Goal: Find specific page/section: Find specific page/section

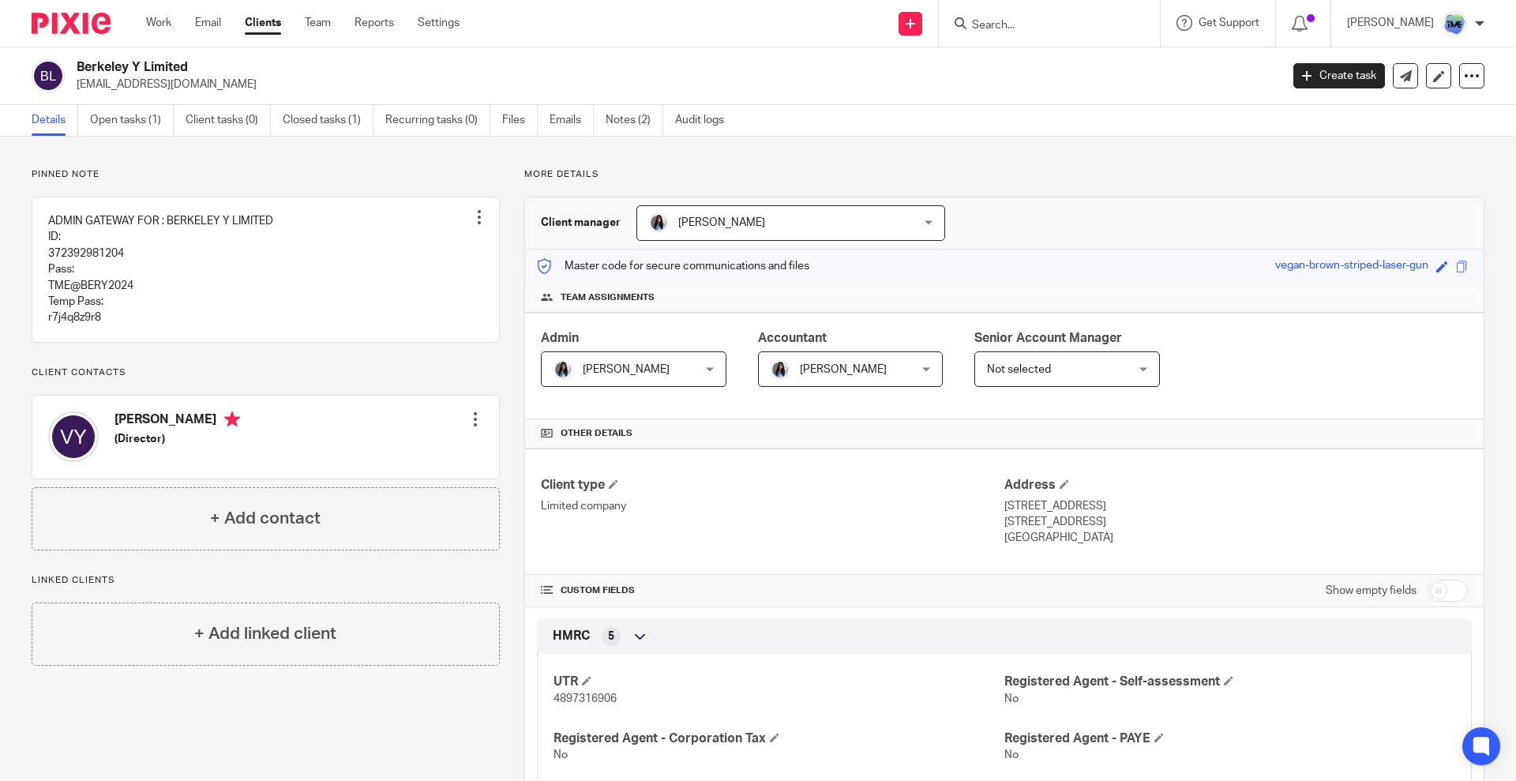
scroll to position [487, 0]
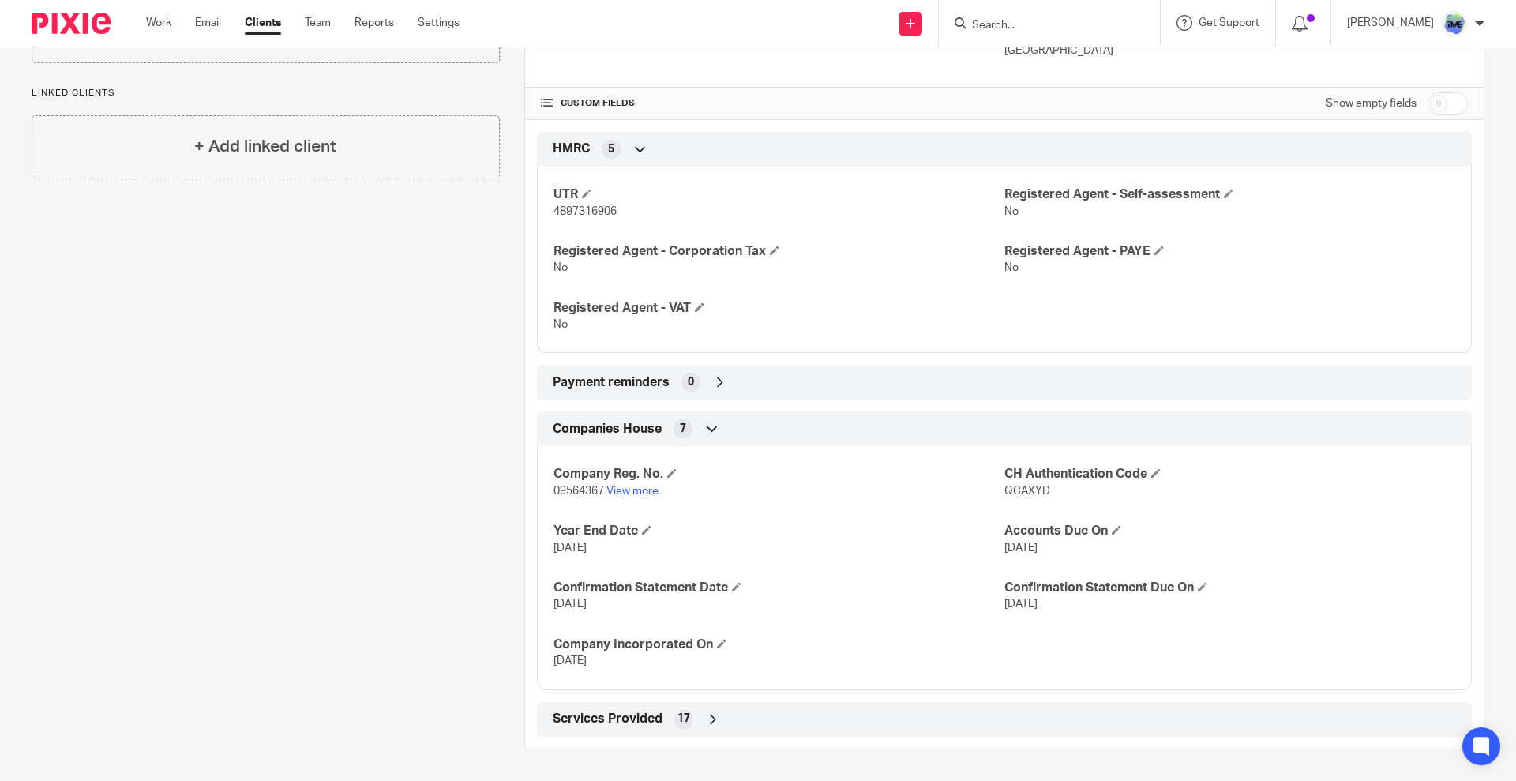
drag, startPoint x: 0, startPoint y: 0, endPoint x: 1012, endPoint y: 28, distance: 1011.9
click at [1012, 28] on input "Search" at bounding box center [1041, 26] width 142 height 14
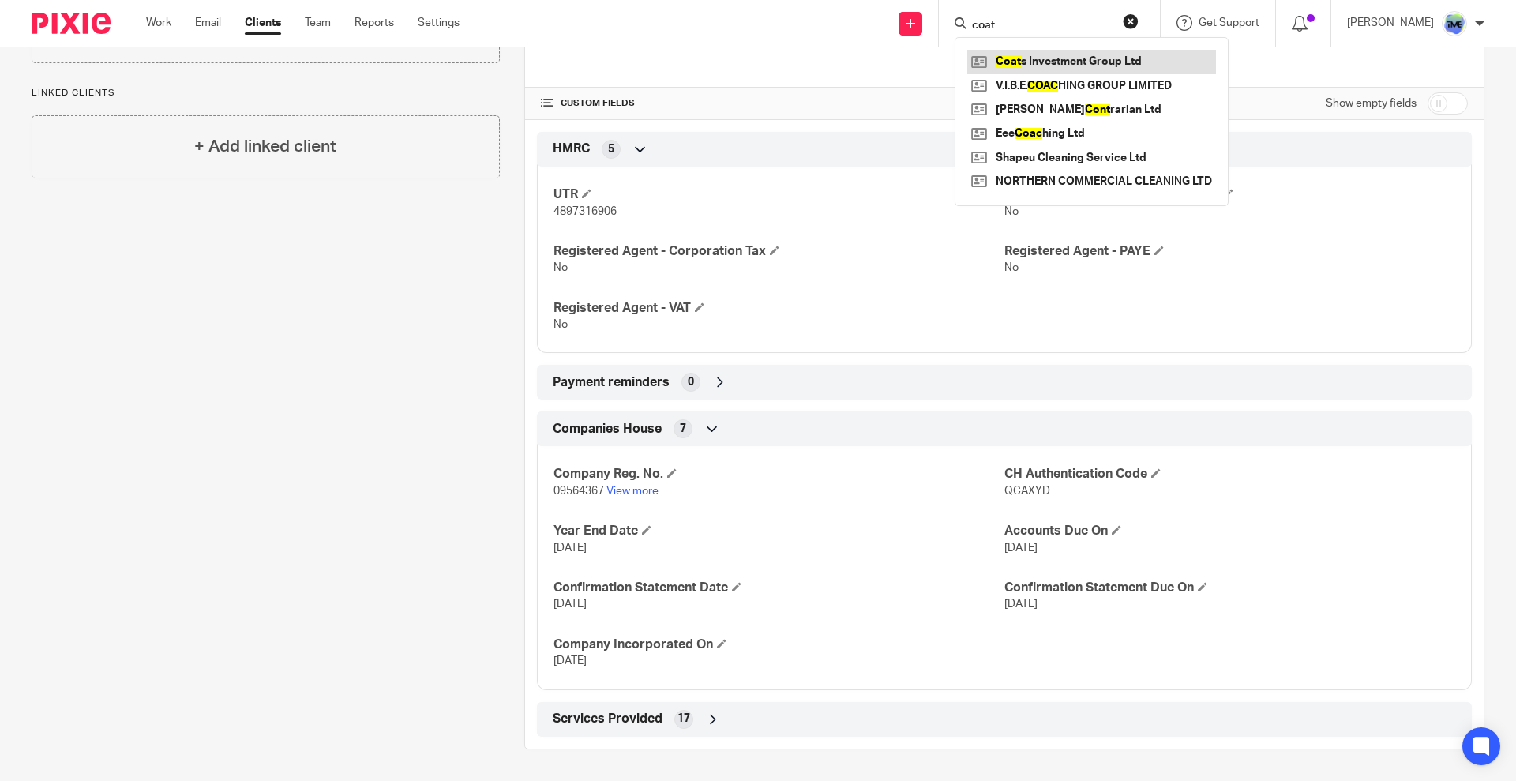
type input "coat"
drag, startPoint x: 1152, startPoint y: 56, endPoint x: 599, endPoint y: 61, distance: 552.8
click at [1152, 55] on link at bounding box center [1091, 62] width 249 height 24
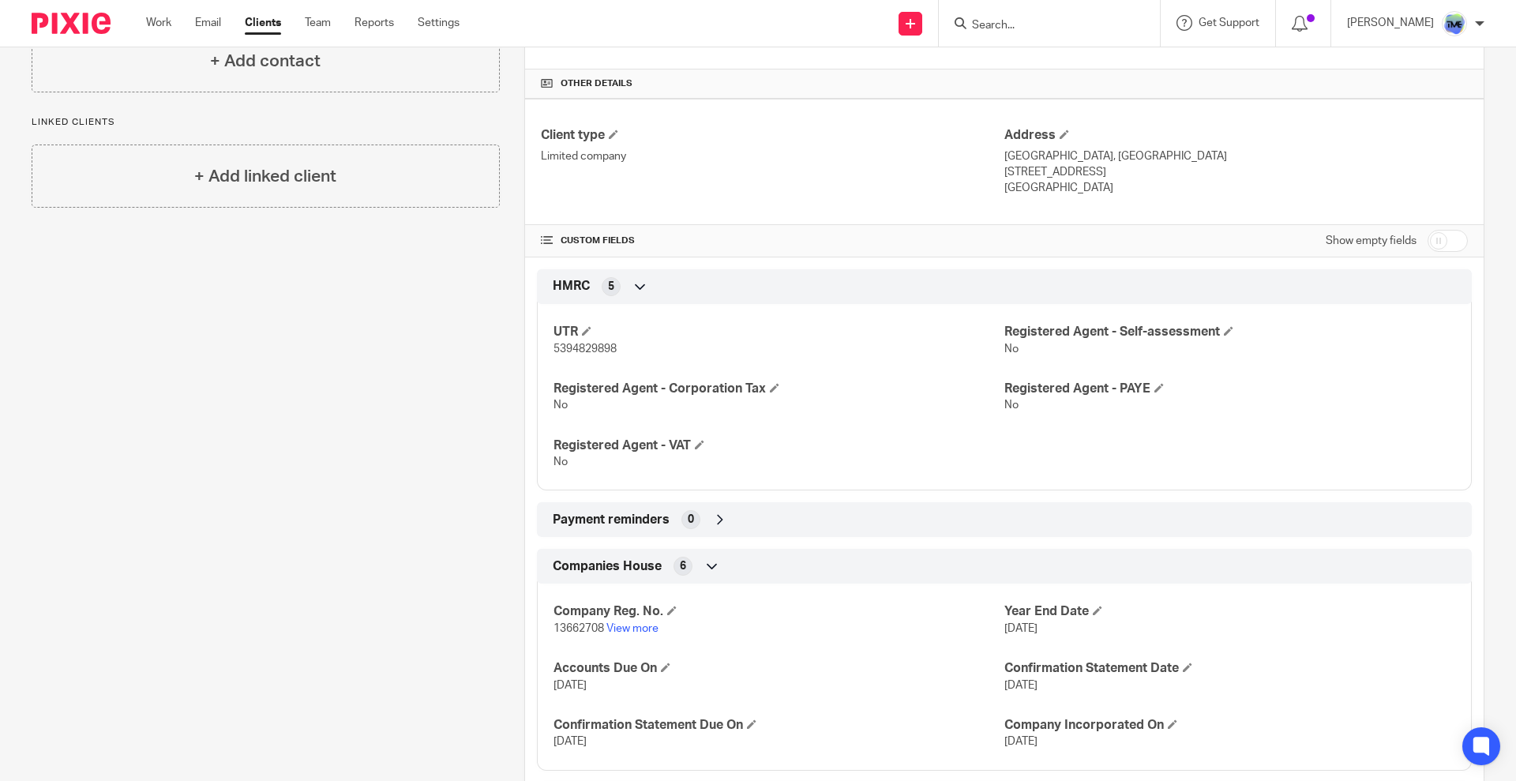
scroll to position [430, 0]
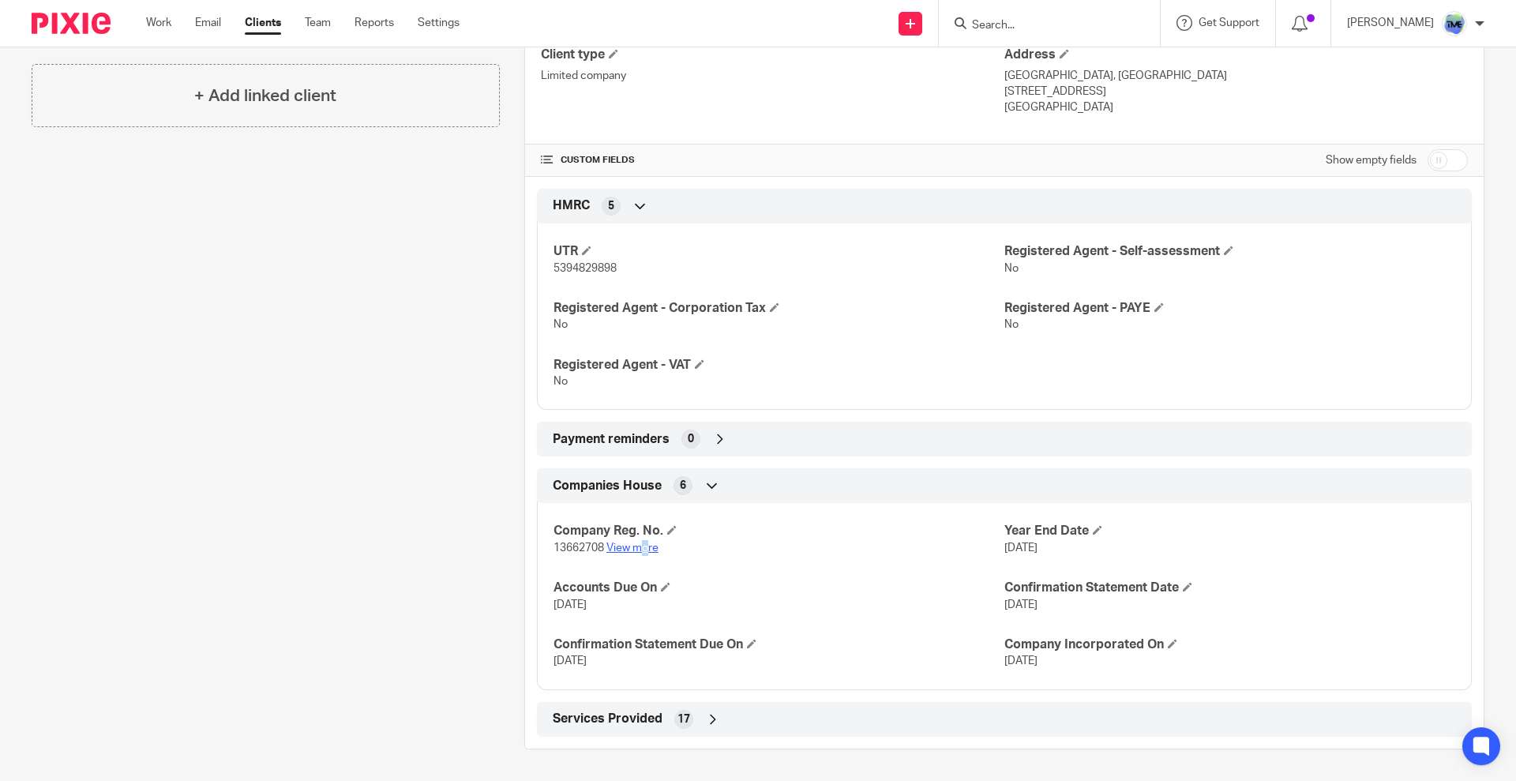
click at [643, 543] on p "13662708 View more" at bounding box center [779, 548] width 451 height 16
click at [641, 554] on p "13662708 View more" at bounding box center [779, 548] width 451 height 16
click at [644, 546] on link "View more" at bounding box center [632, 547] width 52 height 11
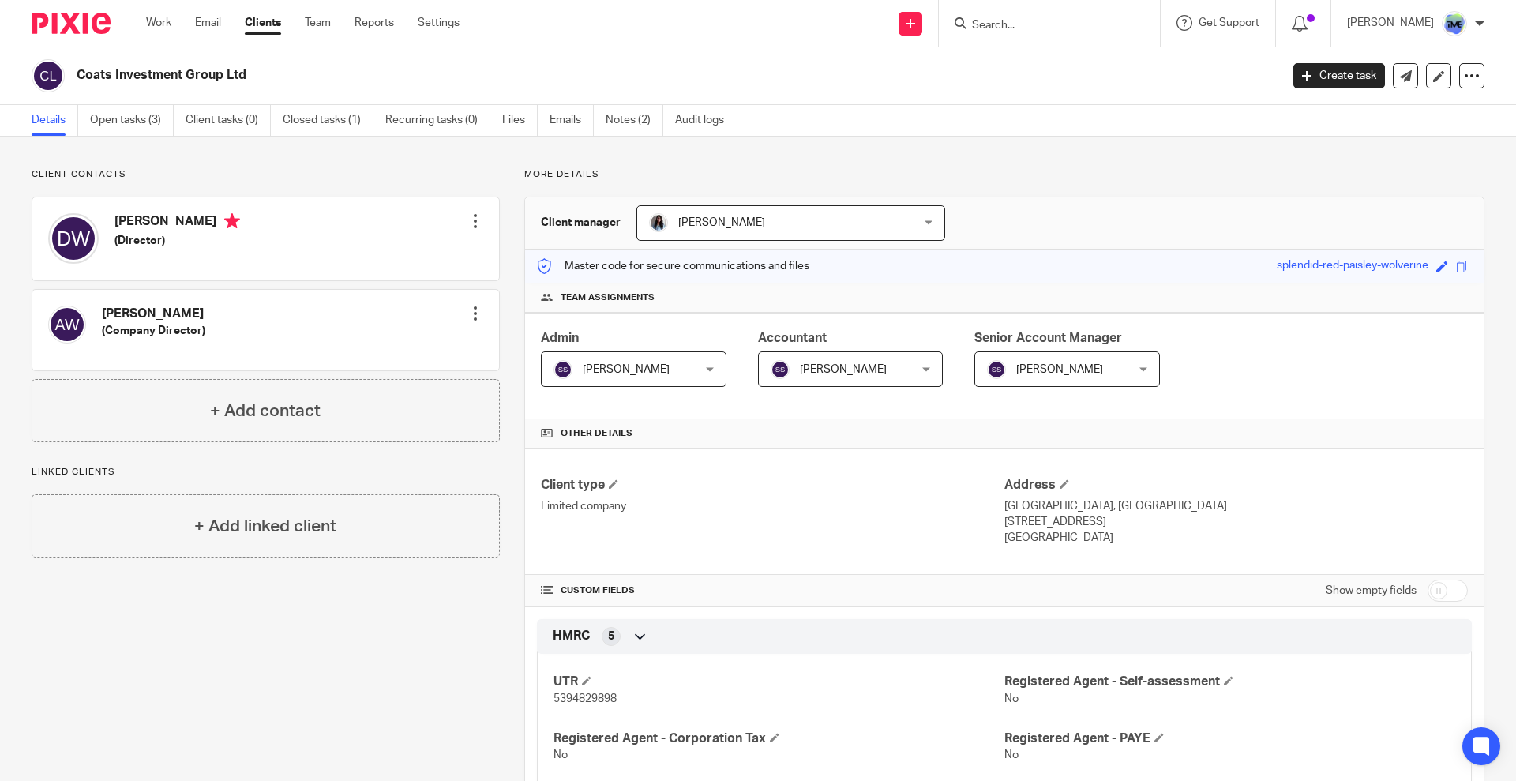
click at [1004, 28] on input "Search" at bounding box center [1041, 26] width 142 height 14
type input "LAbert"
click at [1043, 58] on link at bounding box center [1072, 62] width 211 height 24
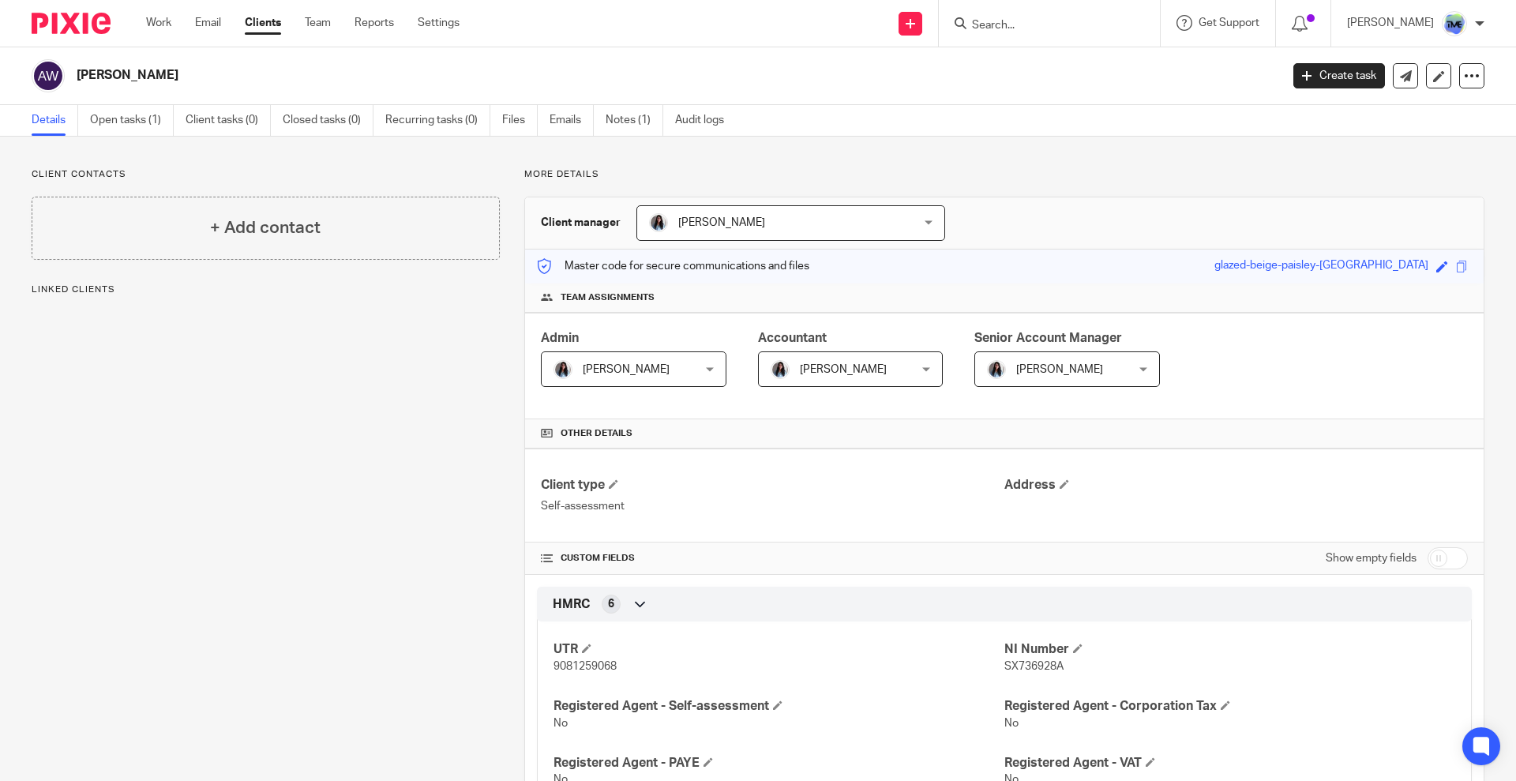
scroll to position [118, 0]
